Goal: Information Seeking & Learning: Learn about a topic

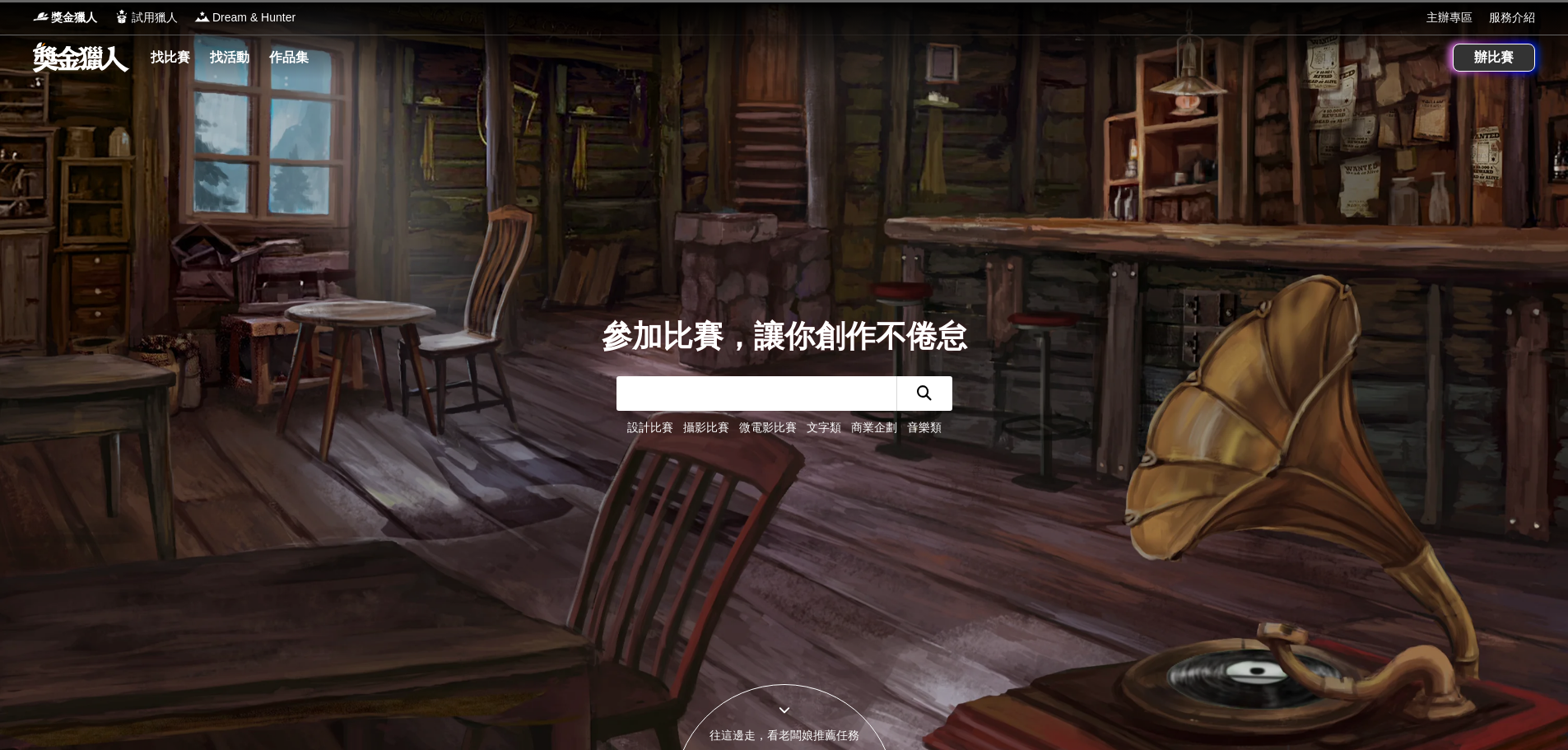
click at [710, 429] on link "攝影比賽" at bounding box center [706, 427] width 46 height 13
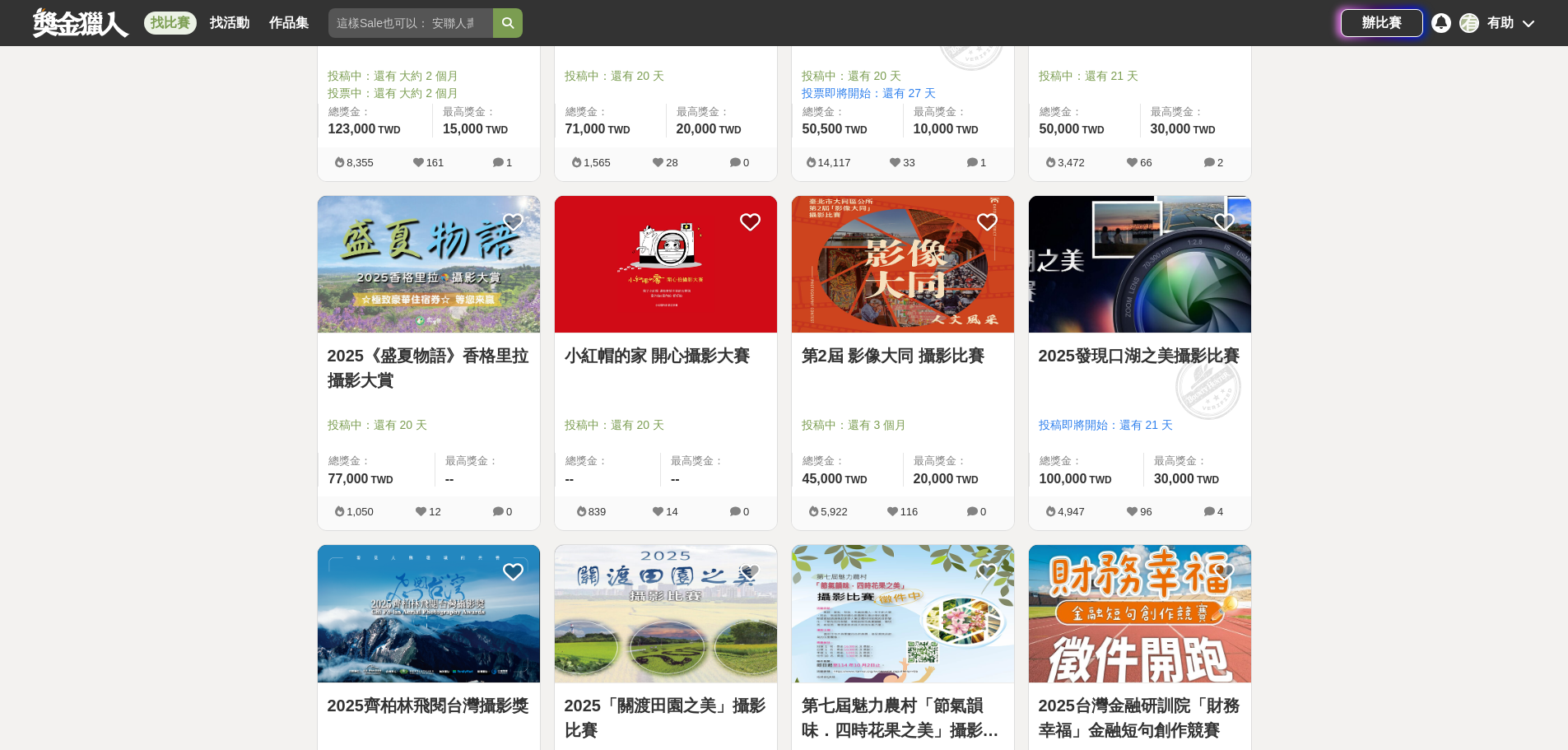
scroll to position [1563, 0]
click at [1134, 351] on link "2025發現口湖之美攝影比賽" at bounding box center [1139, 354] width 203 height 25
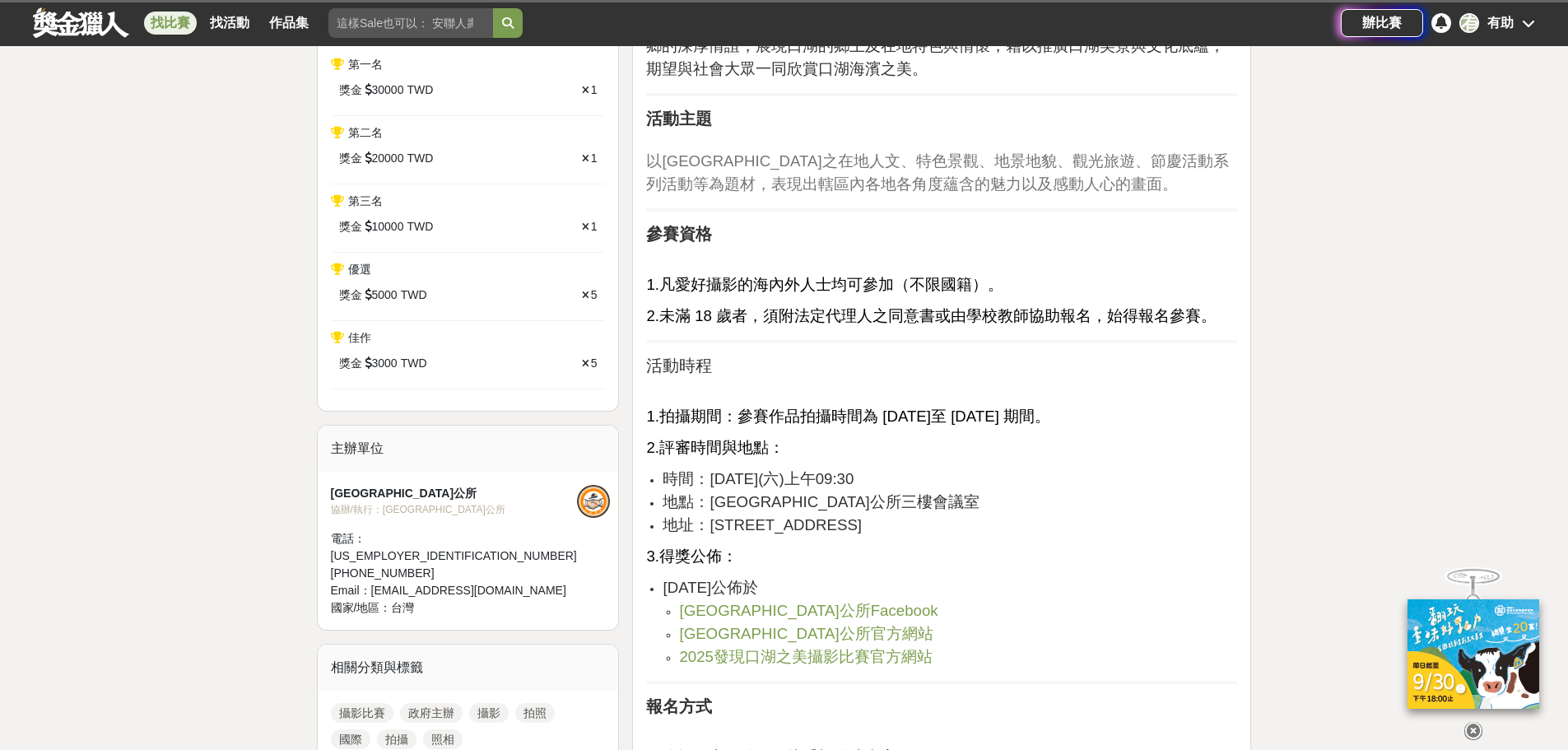
scroll to position [494, 0]
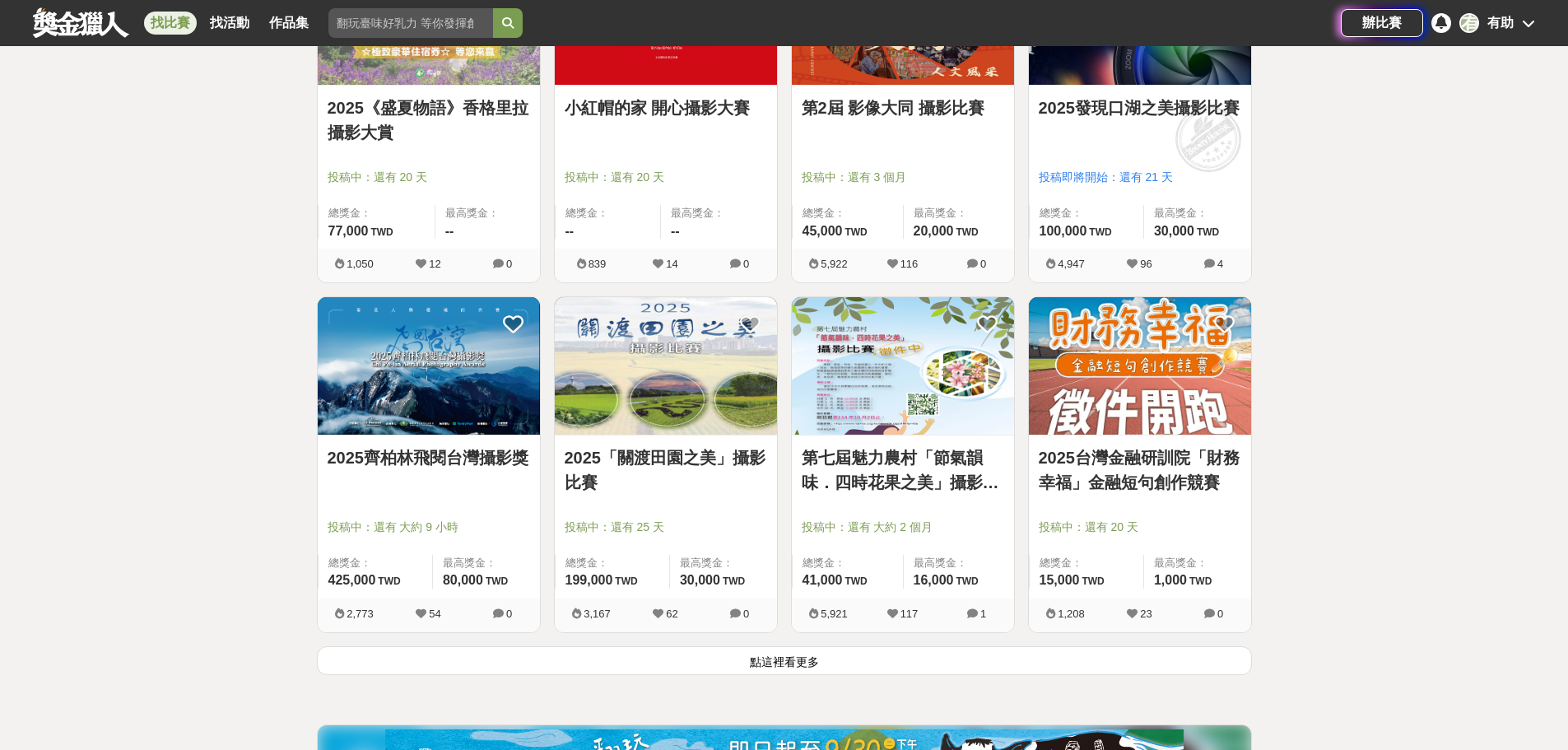
scroll to position [2140, 0]
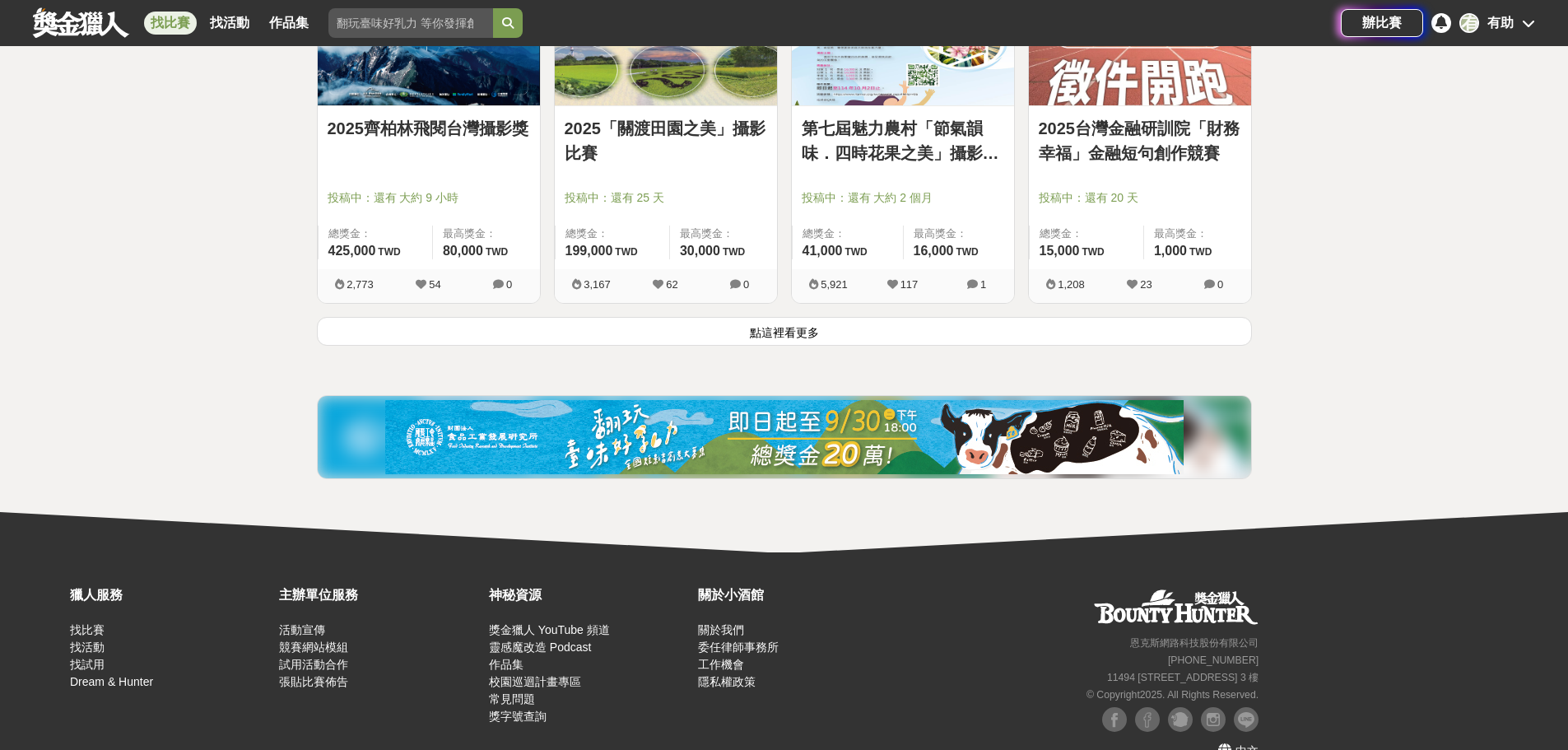
click at [790, 337] on button "點這裡看更多" at bounding box center [784, 330] width 935 height 28
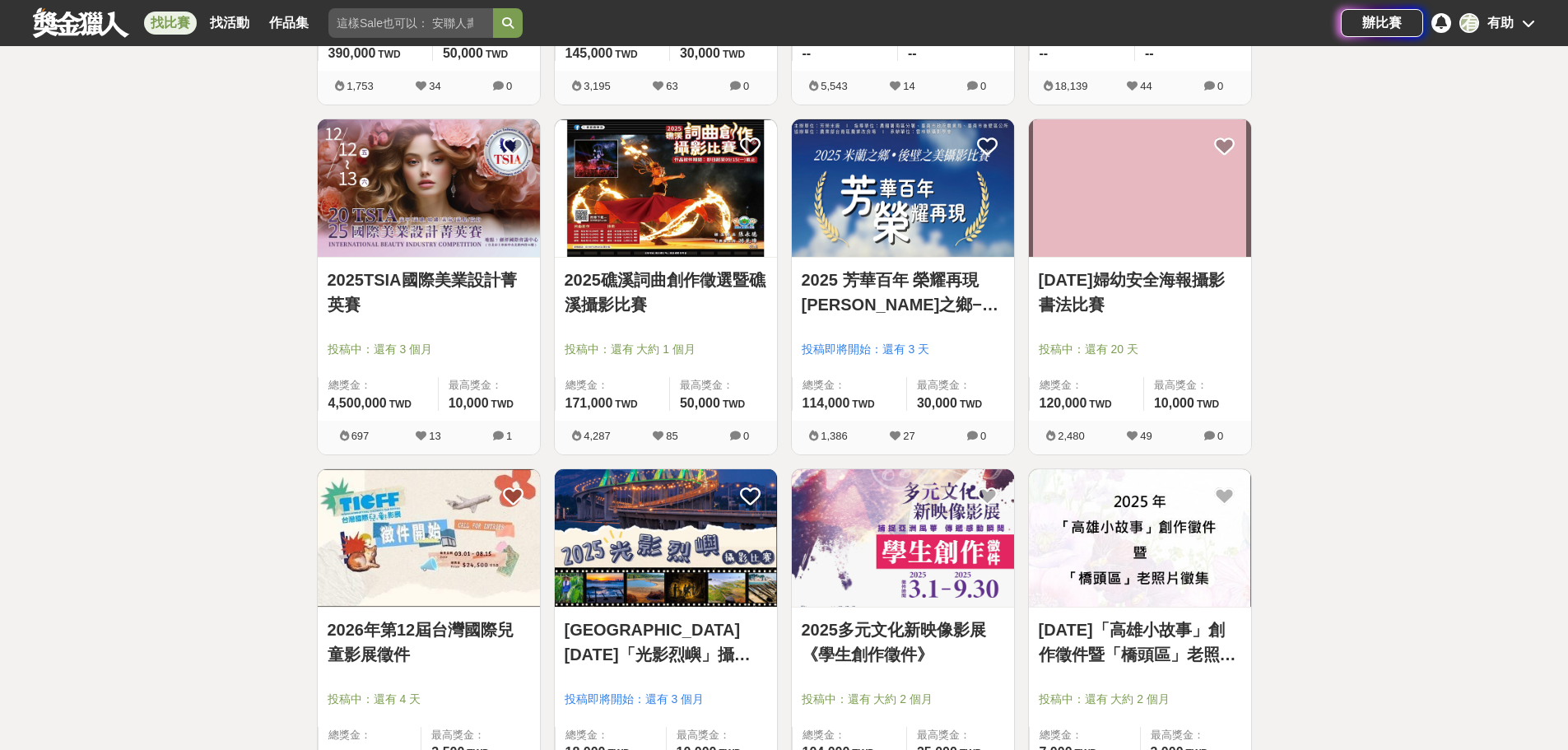
scroll to position [2715, 0]
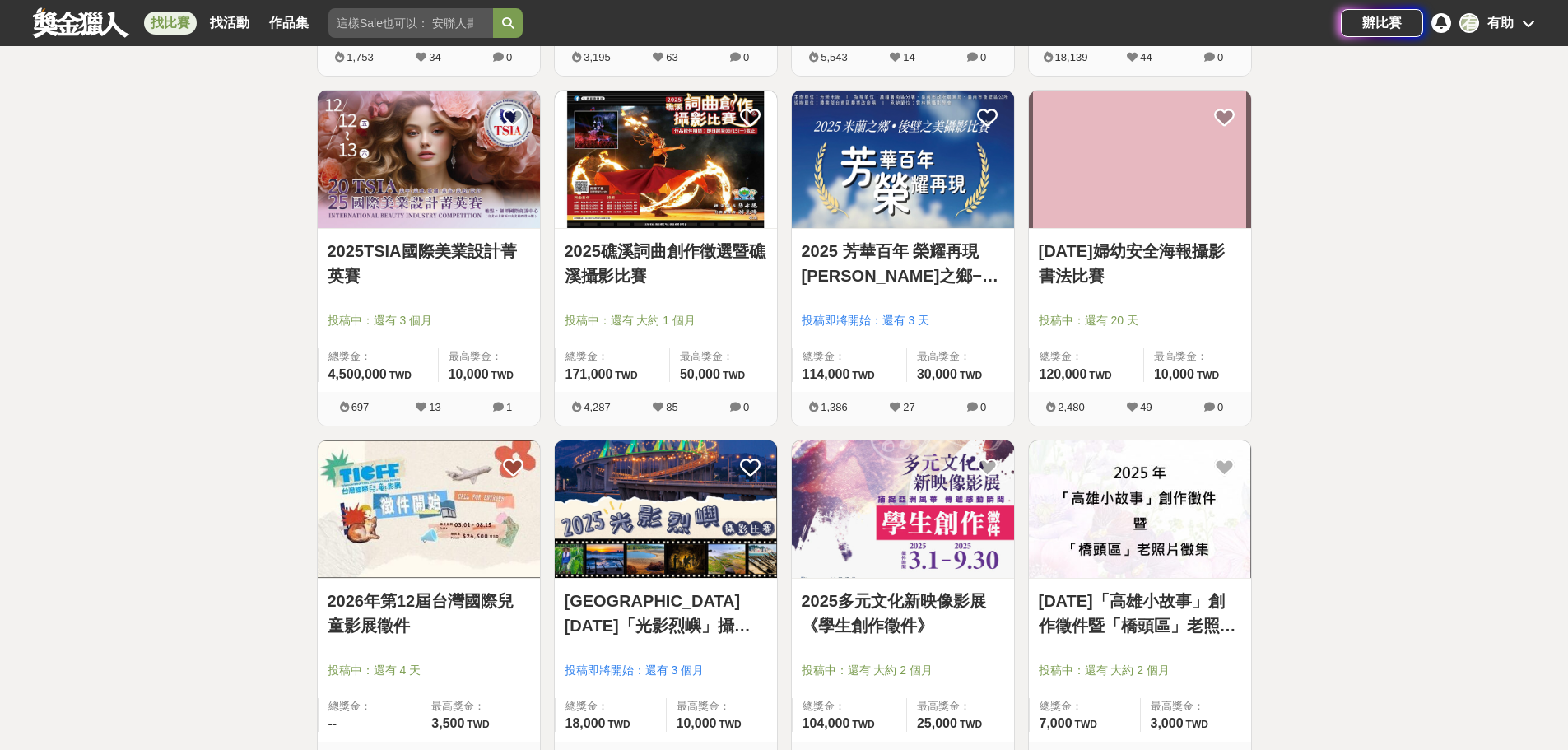
click at [894, 255] on link "2025 芳華百年 榮耀再現 [PERSON_NAME]之鄉−後壁之美攝影比賽" at bounding box center [902, 263] width 203 height 50
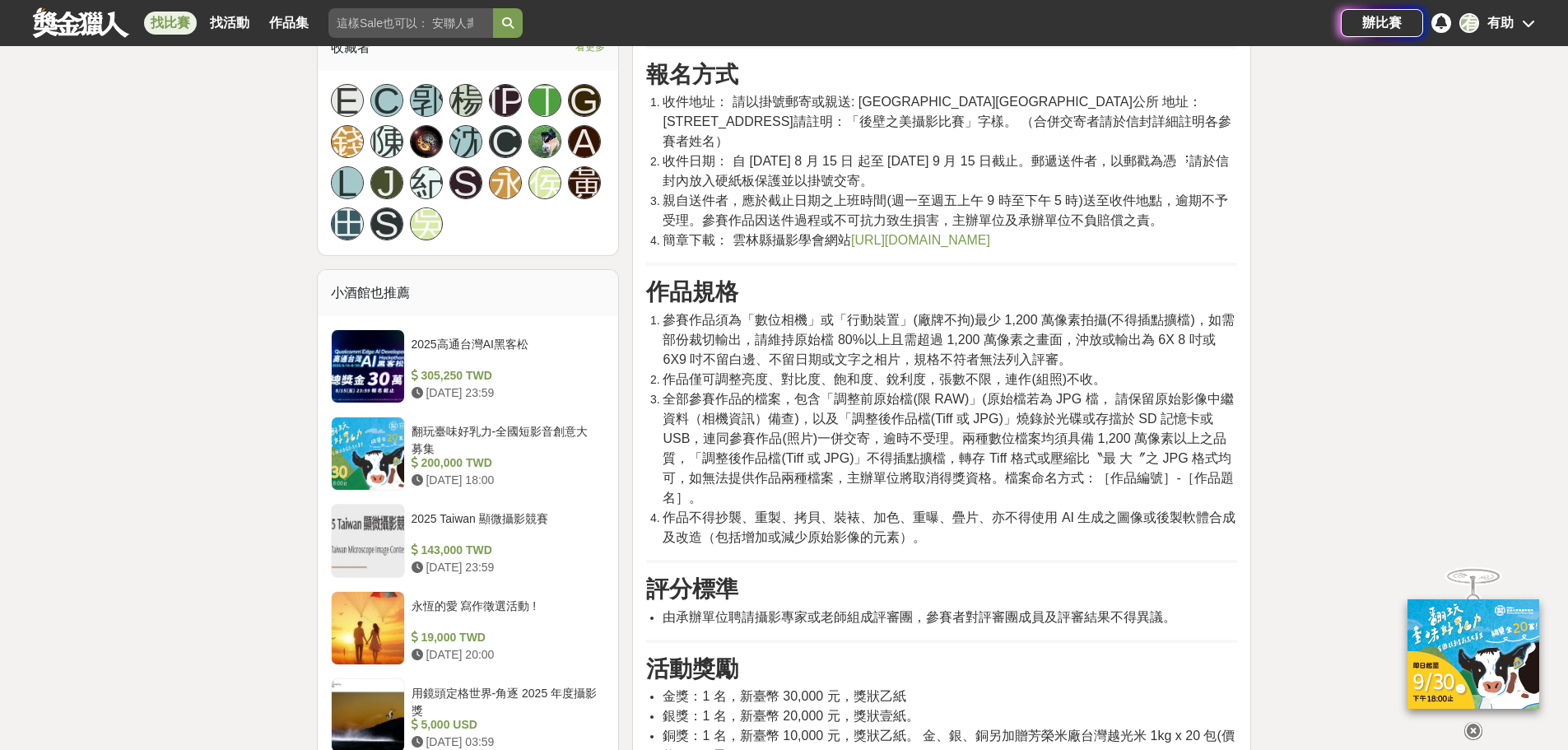
scroll to position [1235, 0]
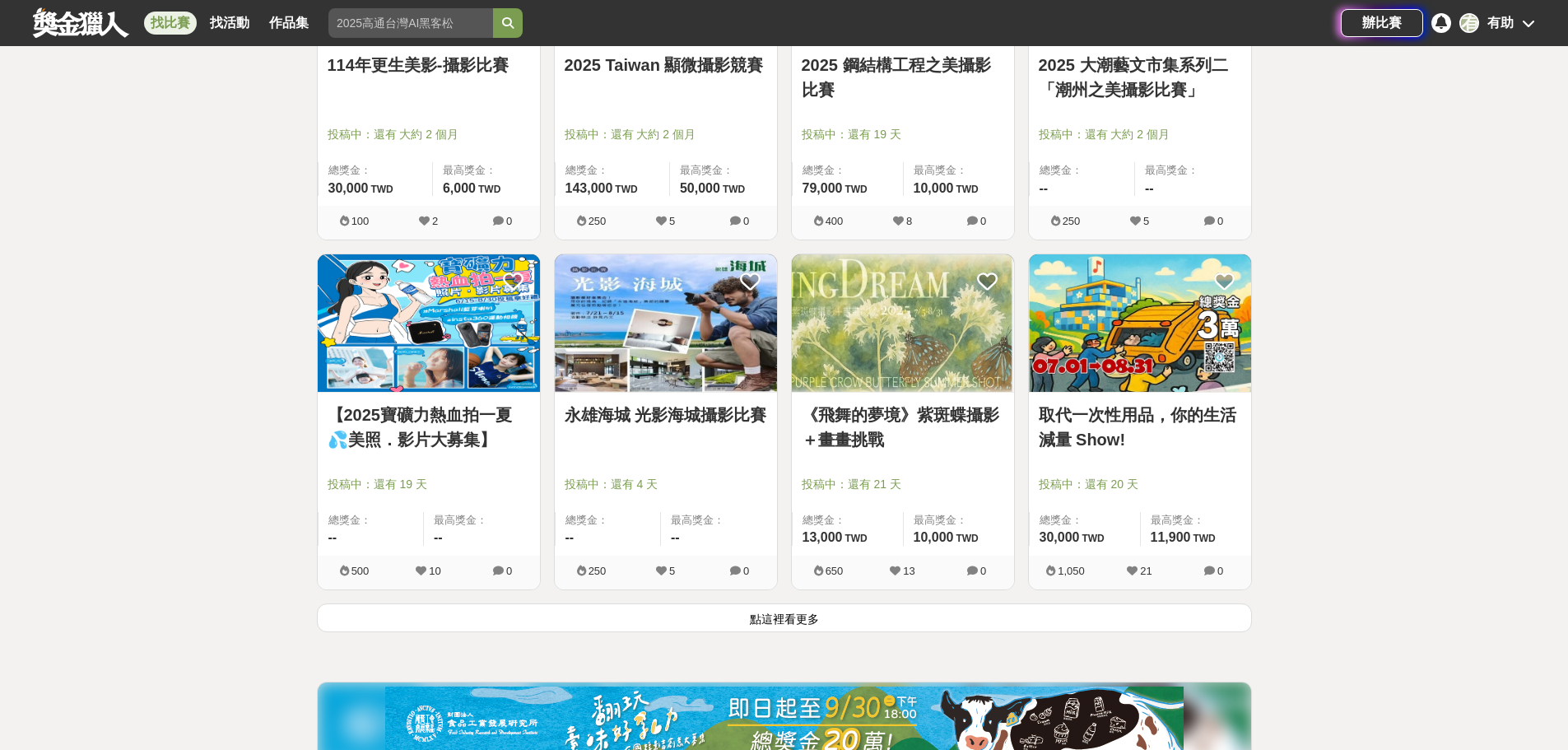
scroll to position [4033, 0]
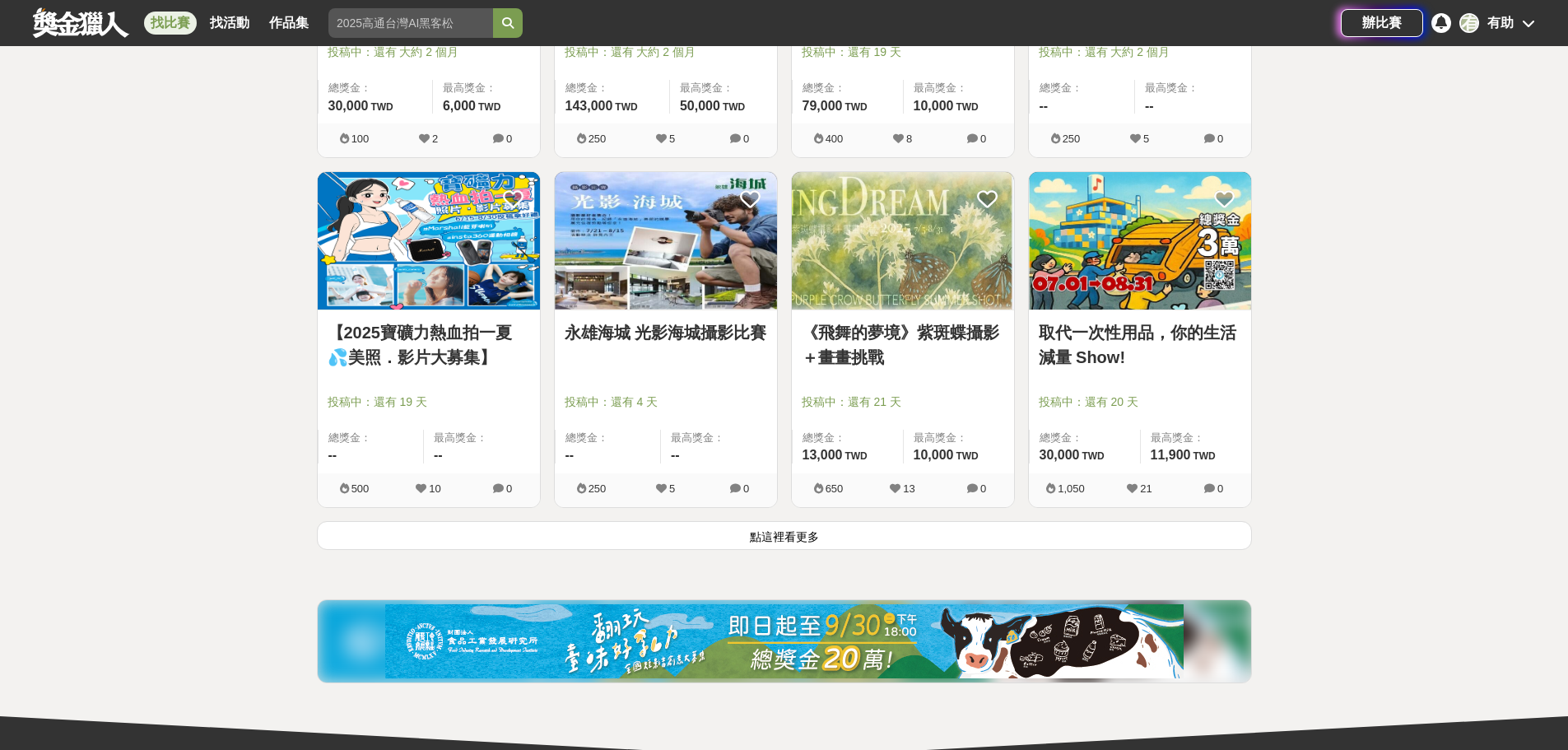
click at [784, 543] on button "點這裡看更多" at bounding box center [784, 534] width 935 height 28
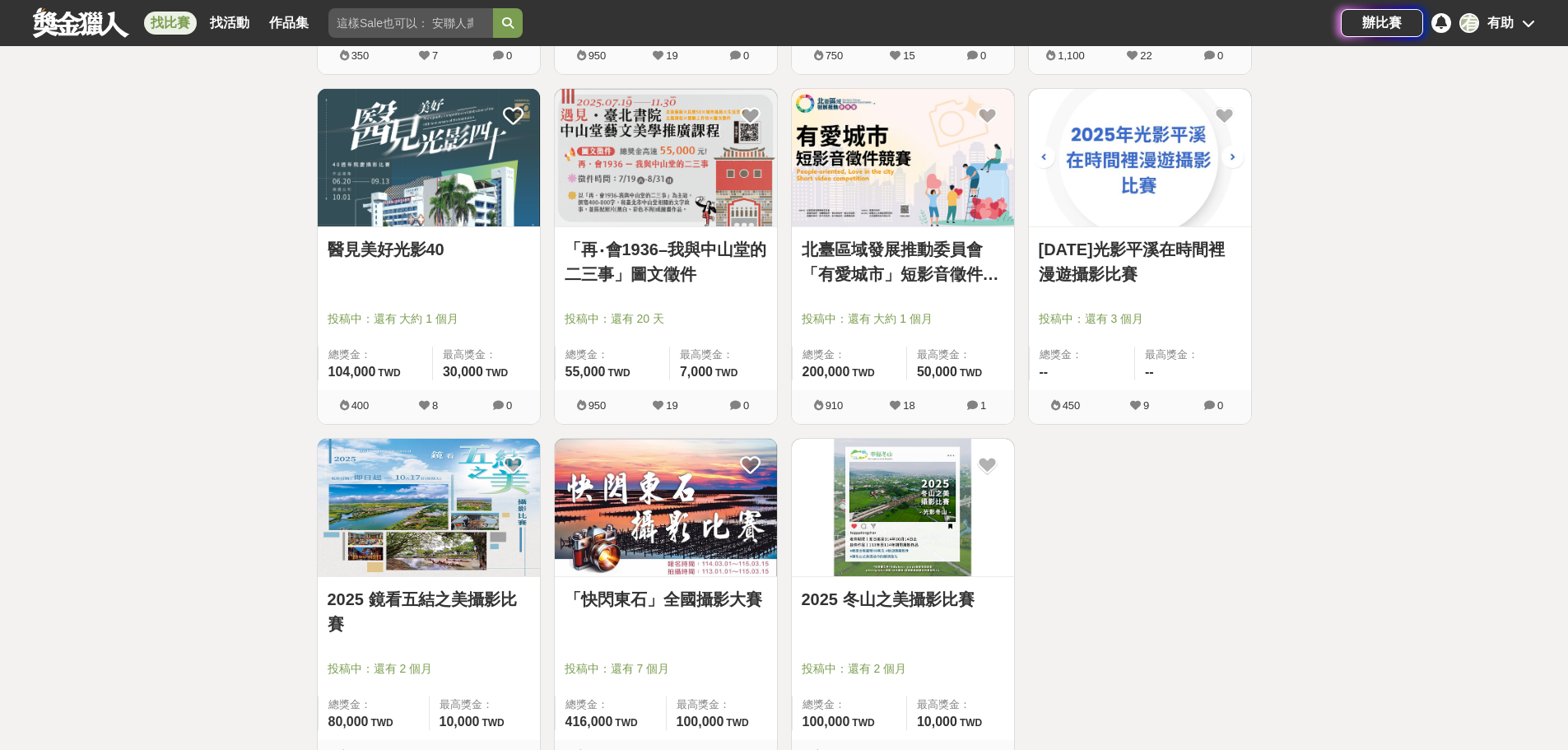
scroll to position [4773, 0]
